Goal: Task Accomplishment & Management: Complete application form

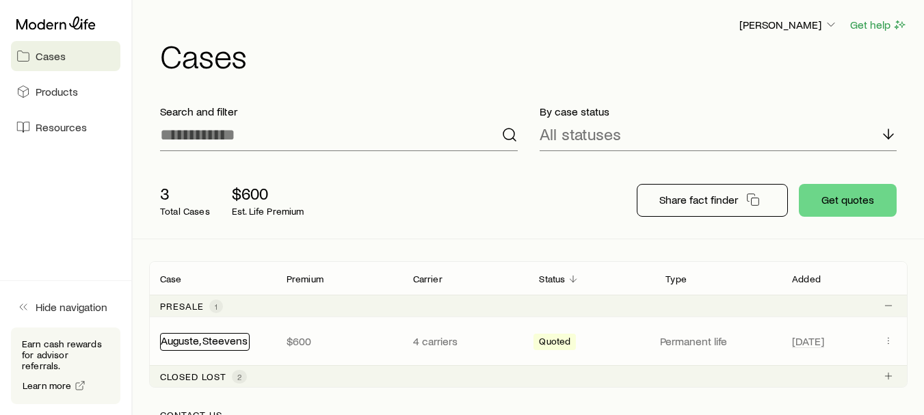
click at [220, 341] on link "Auguste, Steevens" at bounding box center [204, 340] width 87 height 13
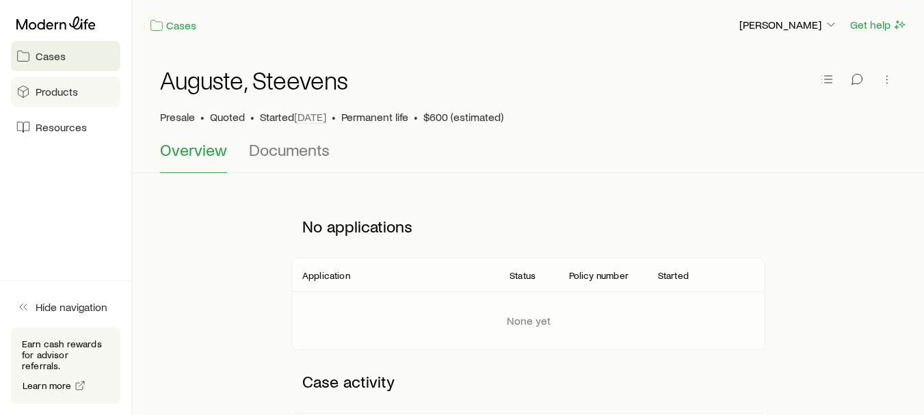
click at [47, 88] on span "Products" at bounding box center [57, 92] width 42 height 14
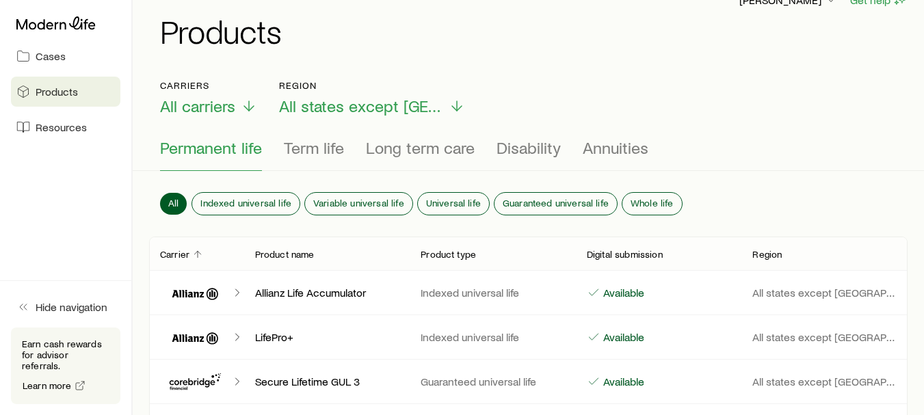
scroll to position [12, 0]
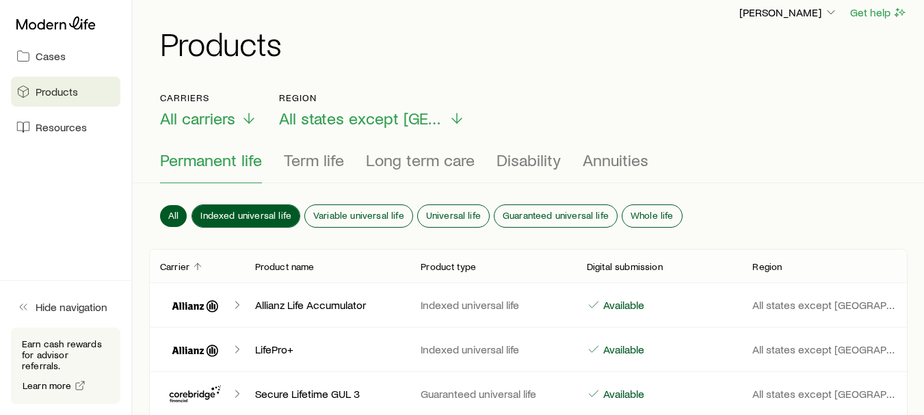
click at [224, 210] on span "Indexed universal life" at bounding box center [245, 215] width 91 height 11
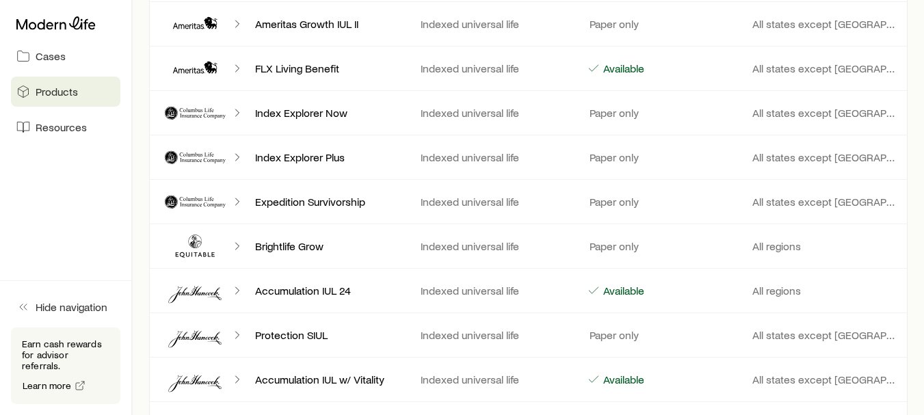
scroll to position [0, 0]
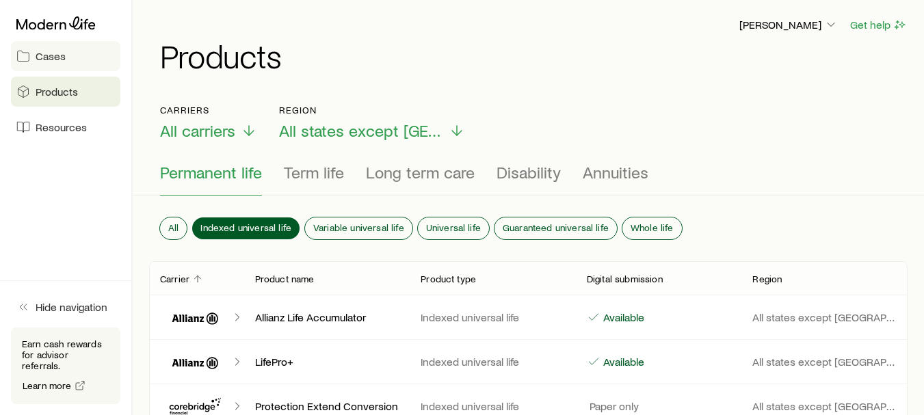
click at [78, 65] on link "Cases" at bounding box center [65, 56] width 109 height 30
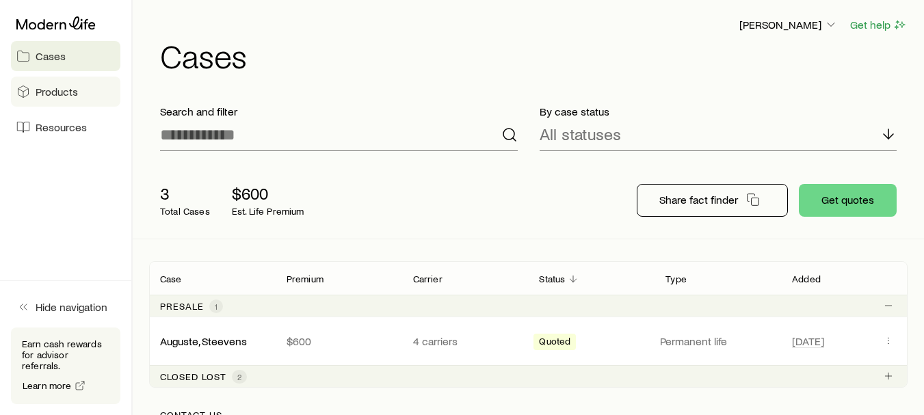
click at [52, 86] on span "Products" at bounding box center [57, 92] width 42 height 14
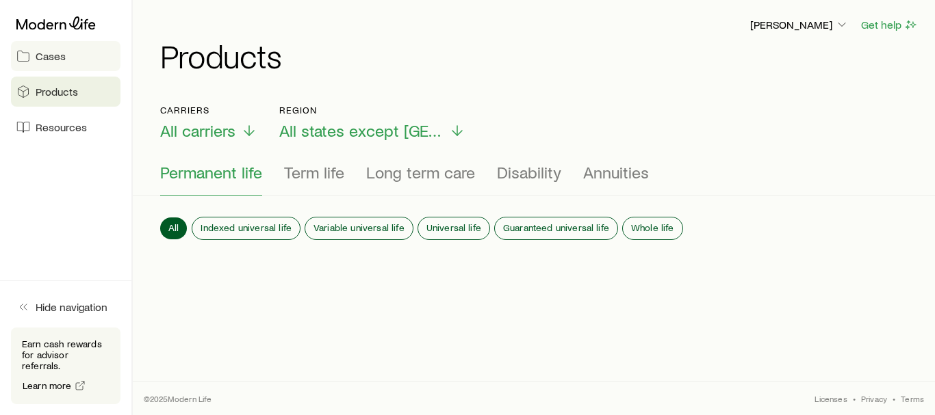
click at [59, 57] on span "Cases" at bounding box center [51, 56] width 30 height 14
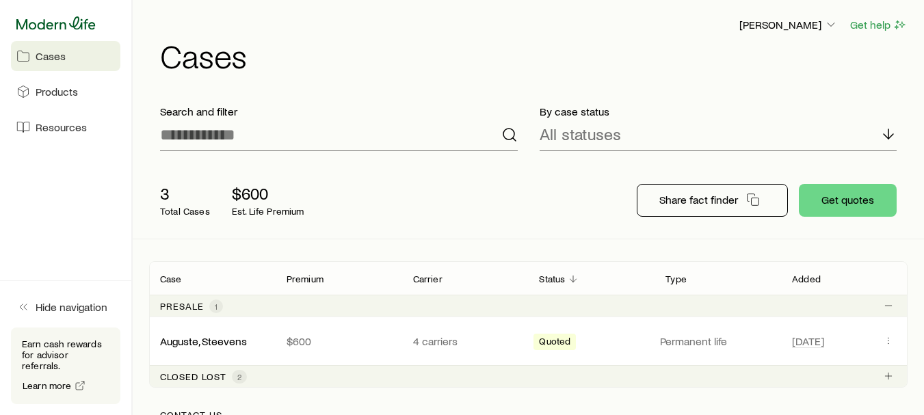
click at [60, 24] on icon at bounding box center [55, 23] width 79 height 14
click at [219, 338] on link "Auguste, Steevens" at bounding box center [204, 340] width 87 height 13
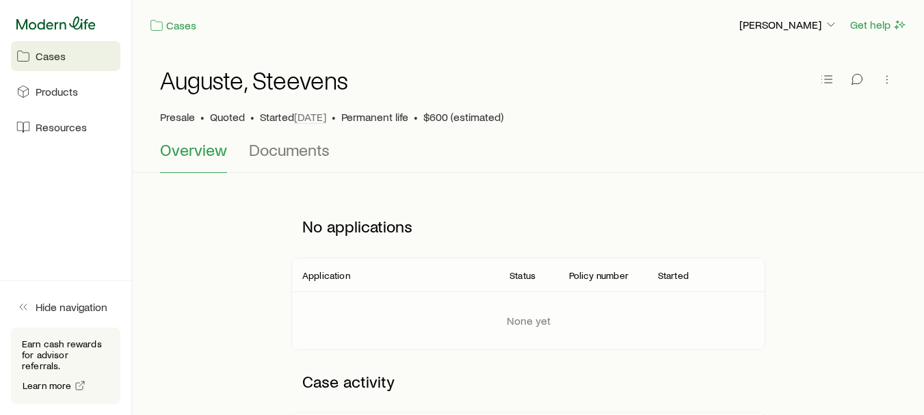
click at [49, 26] on icon at bounding box center [55, 22] width 79 height 13
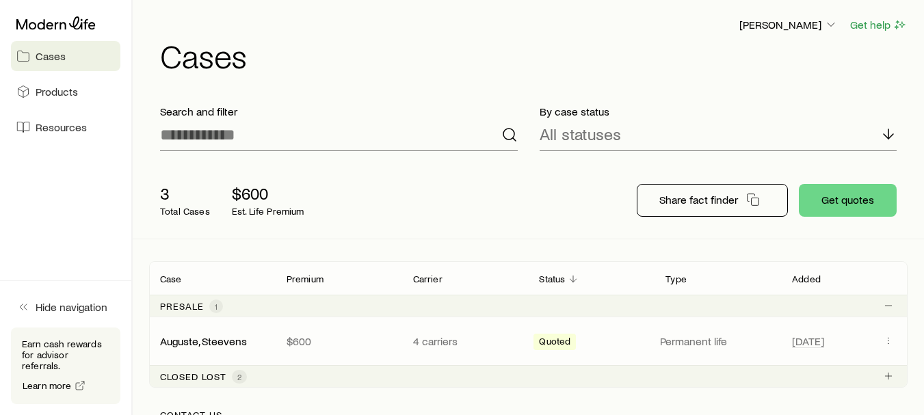
click at [208, 333] on div "[PERSON_NAME], Steevens $600 4 carriers Quoted Permanent life [DATE]" at bounding box center [528, 341] width 759 height 48
click at [889, 337] on icon "Client cases" at bounding box center [888, 340] width 11 height 11
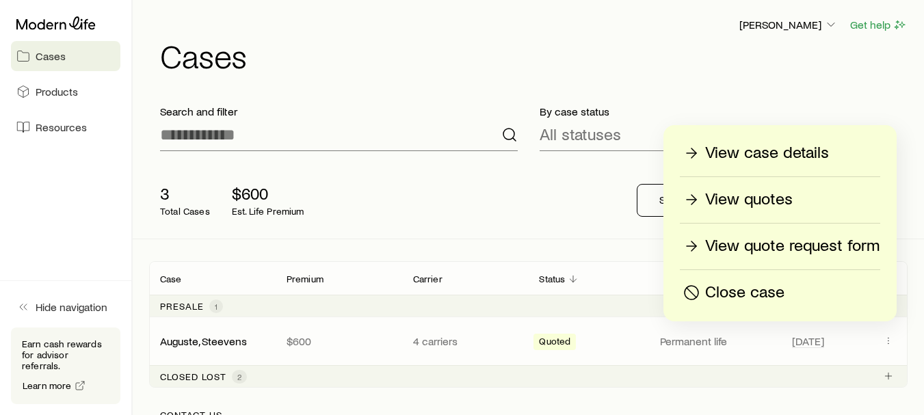
click at [753, 190] on p "View quotes" at bounding box center [749, 200] width 88 height 22
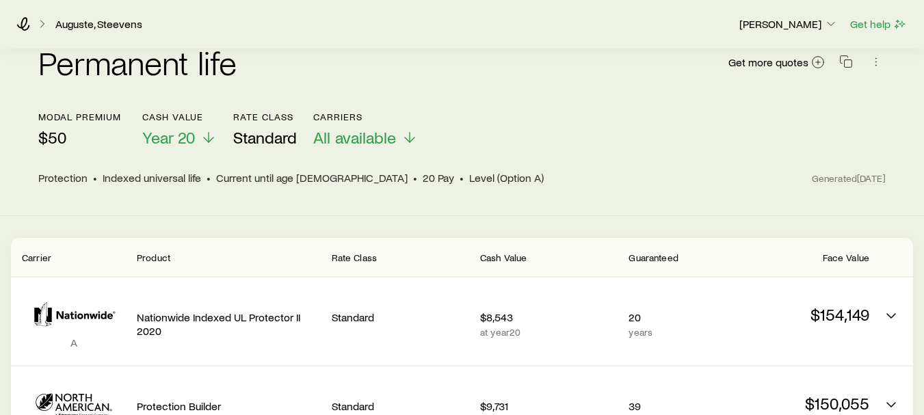
scroll to position [109, 0]
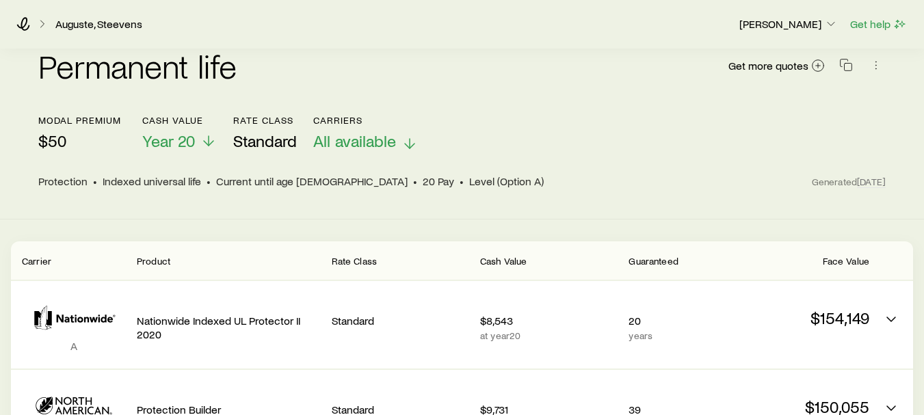
click at [366, 132] on span "All available" at bounding box center [354, 140] width 83 height 19
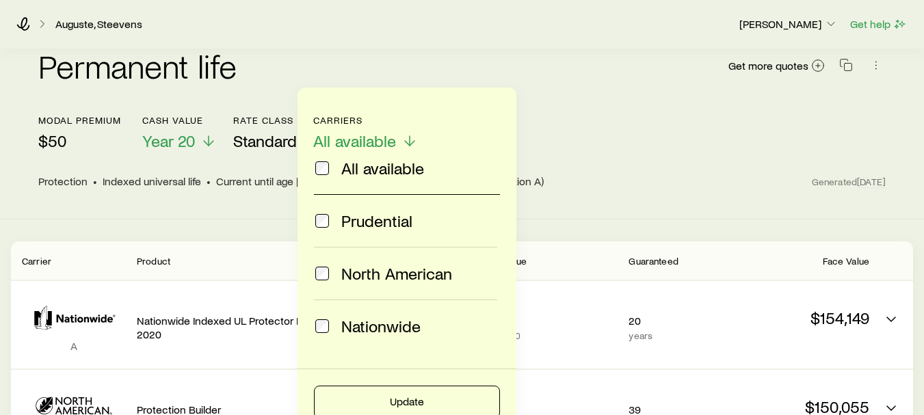
click at [363, 324] on span "Nationwide" at bounding box center [380, 326] width 79 height 19
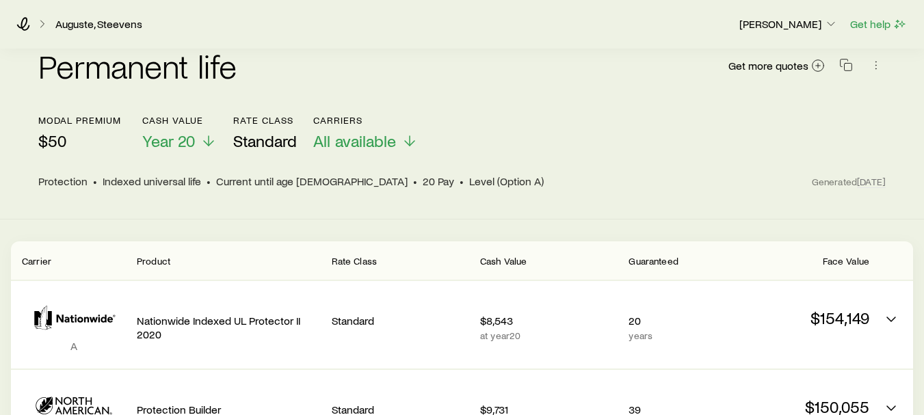
click at [633, 179] on header "modal premium $50 Cash Value Year 20 Rate Class Standard Carriers All available…" at bounding box center [462, 156] width 848 height 82
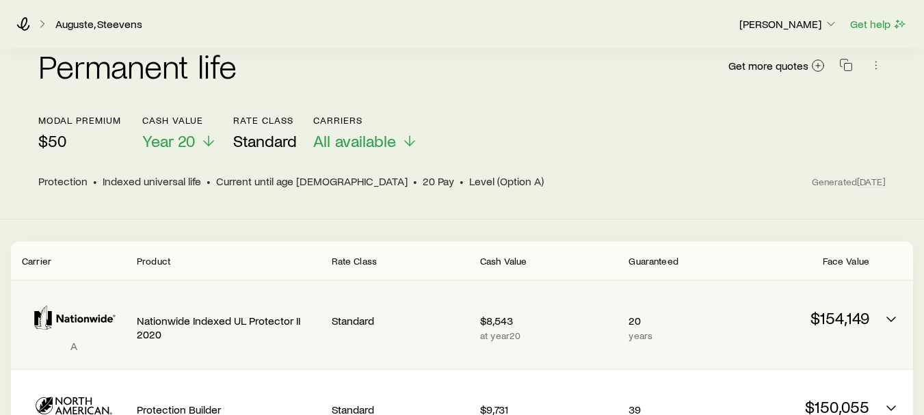
click at [160, 317] on p "Nationwide Indexed UL Protector II 2020" at bounding box center [229, 327] width 184 height 27
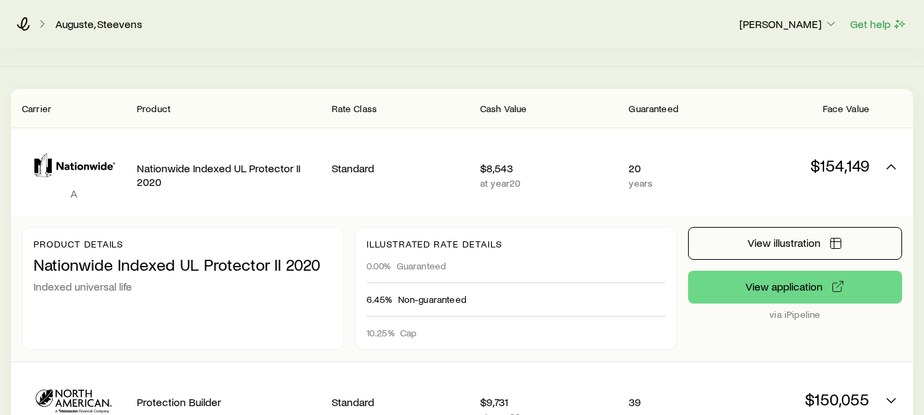
scroll to position [264, 0]
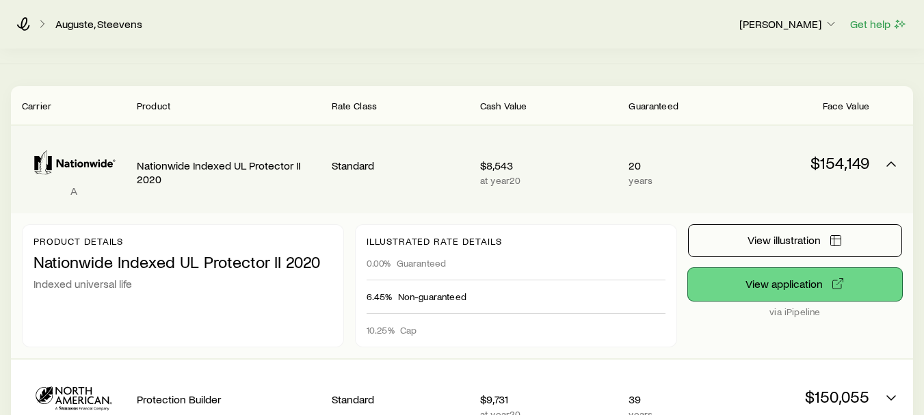
click at [792, 268] on button "View application" at bounding box center [795, 284] width 214 height 33
